Goal: Task Accomplishment & Management: Use online tool/utility

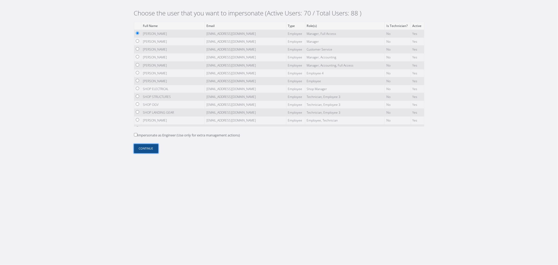
click at [151, 151] on button "Continue" at bounding box center [146, 148] width 24 height 9
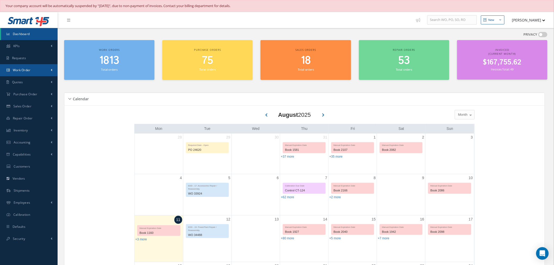
click at [49, 71] on link "Work Order" at bounding box center [29, 70] width 58 height 12
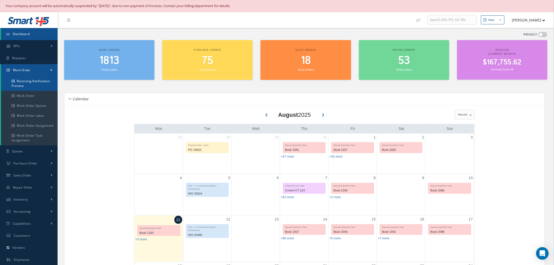
click at [45, 86] on link "Receiving Verification Preview" at bounding box center [29, 83] width 57 height 15
click at [41, 96] on link "Work Order" at bounding box center [29, 96] width 57 height 10
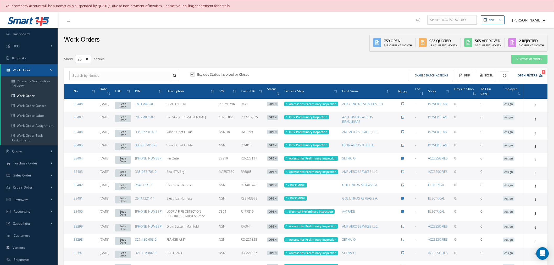
select select "25"
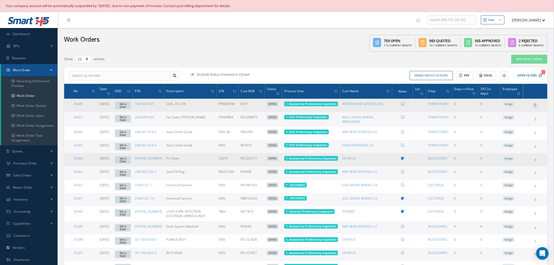
click at [534, 106] on icon at bounding box center [534, 105] width 5 height 4
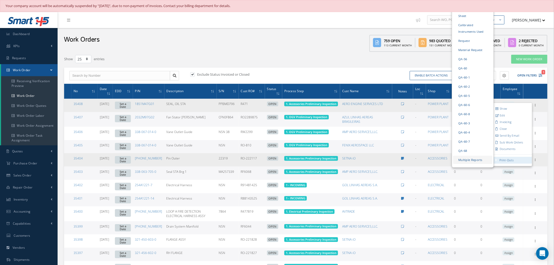
click at [485, 156] on link "Multiple Reports" at bounding box center [472, 160] width 39 height 8
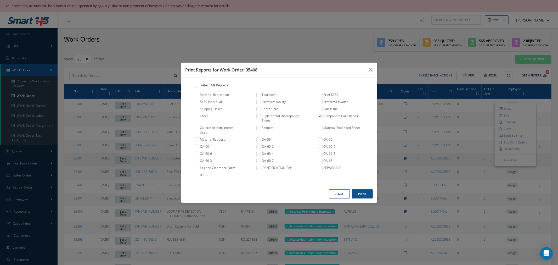
click at [420, 158] on div "Print Reports for Work Order: 35408 Select All Reports Material Requisition Tea…" at bounding box center [279, 132] width 558 height 265
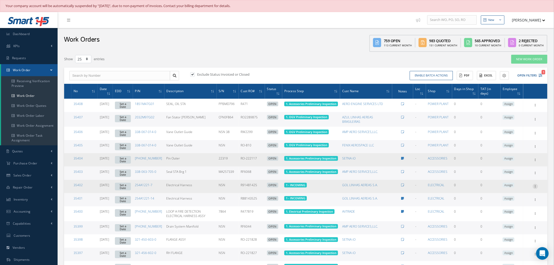
click at [535, 107] on icon at bounding box center [534, 105] width 5 height 4
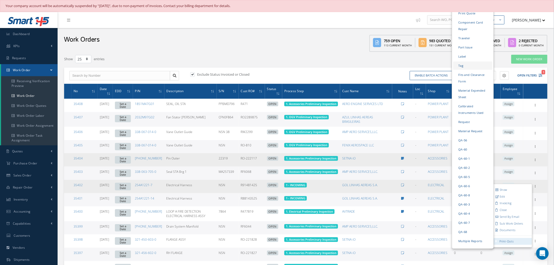
click at [466, 61] on link "Tag" at bounding box center [472, 65] width 39 height 8
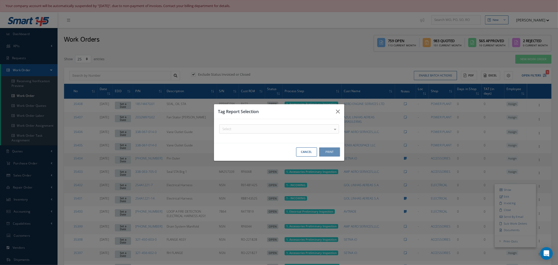
click at [0, 0] on div "Select" at bounding box center [0, 0] width 0 height 0
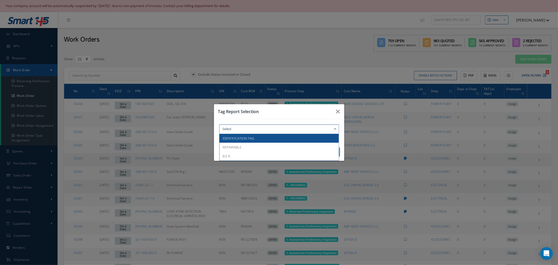
click at [284, 138] on span "IDENTIFICATION TAG" at bounding box center [279, 138] width 119 height 9
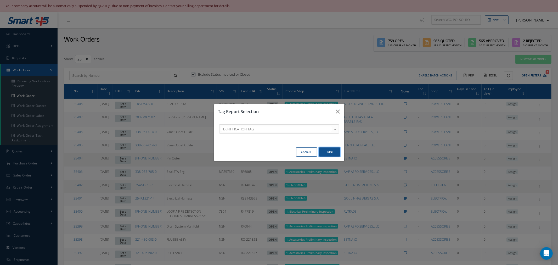
click at [0, 0] on button "Print" at bounding box center [0, 0] width 0 height 0
